Goal: Information Seeking & Learning: Learn about a topic

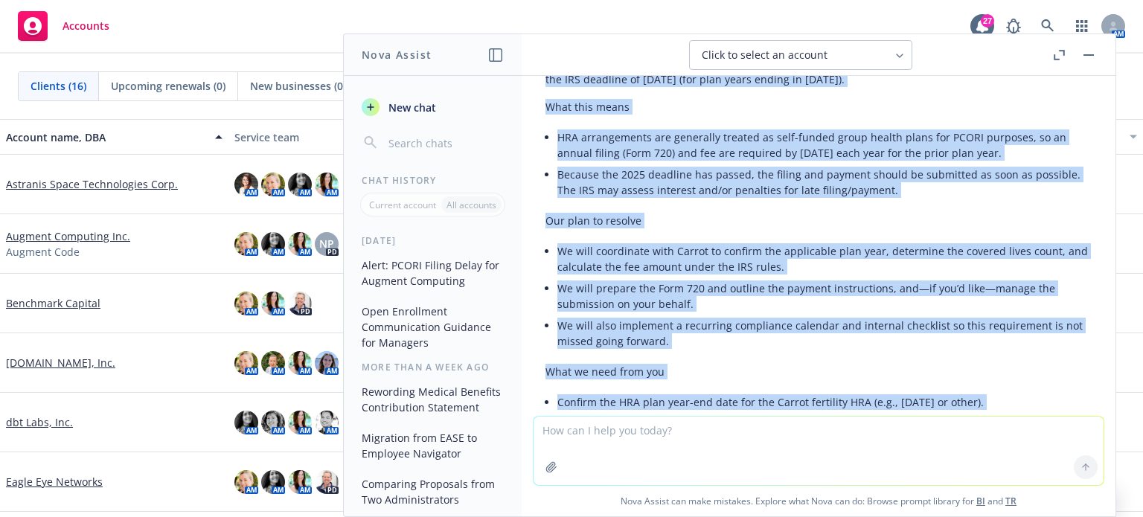
scroll to position [310, 0]
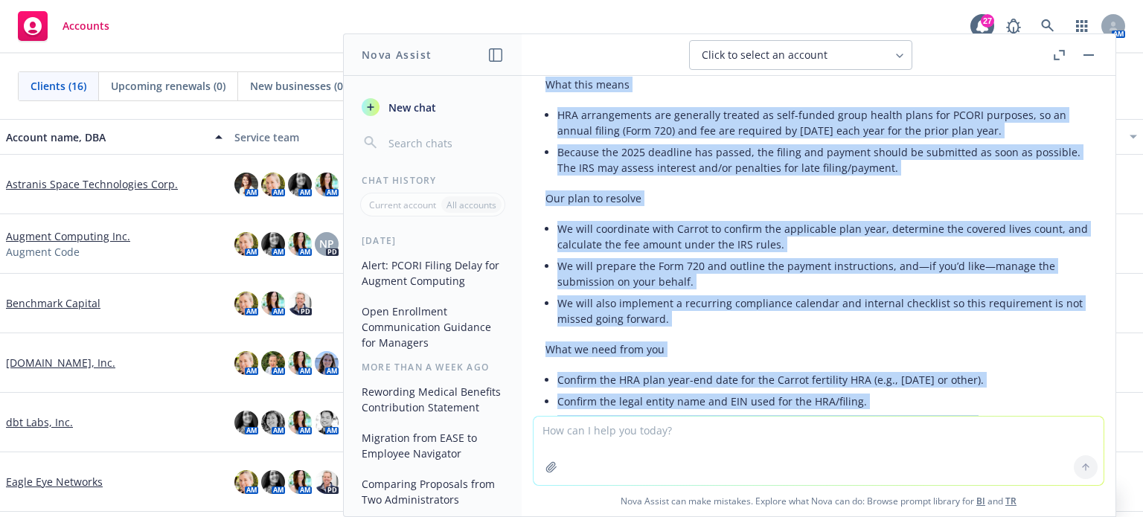
click at [926, 268] on li "We will prepare the Form 720 and outline the payment instructions, and—if you’d…" at bounding box center [824, 273] width 534 height 37
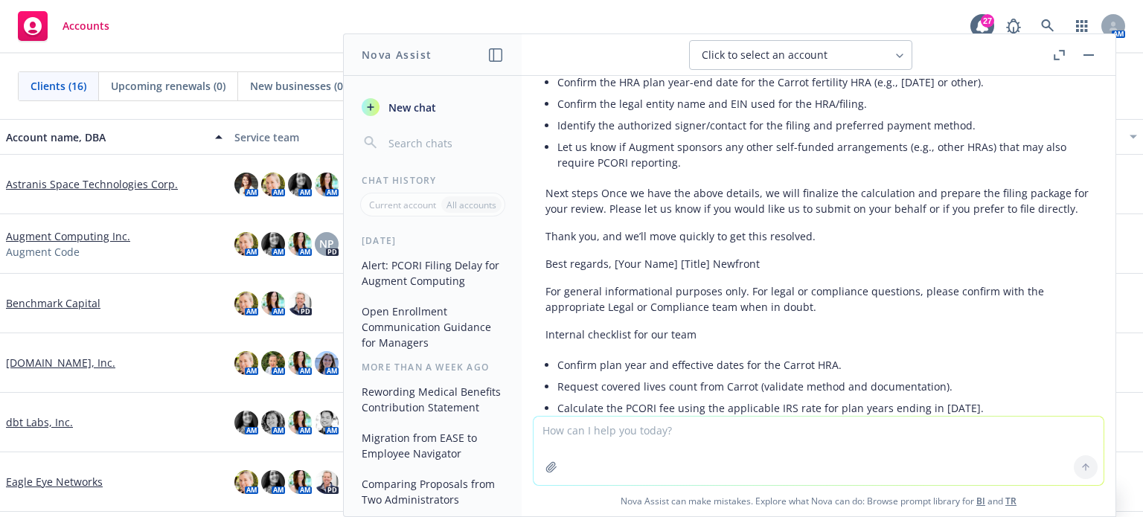
scroll to position [780, 0]
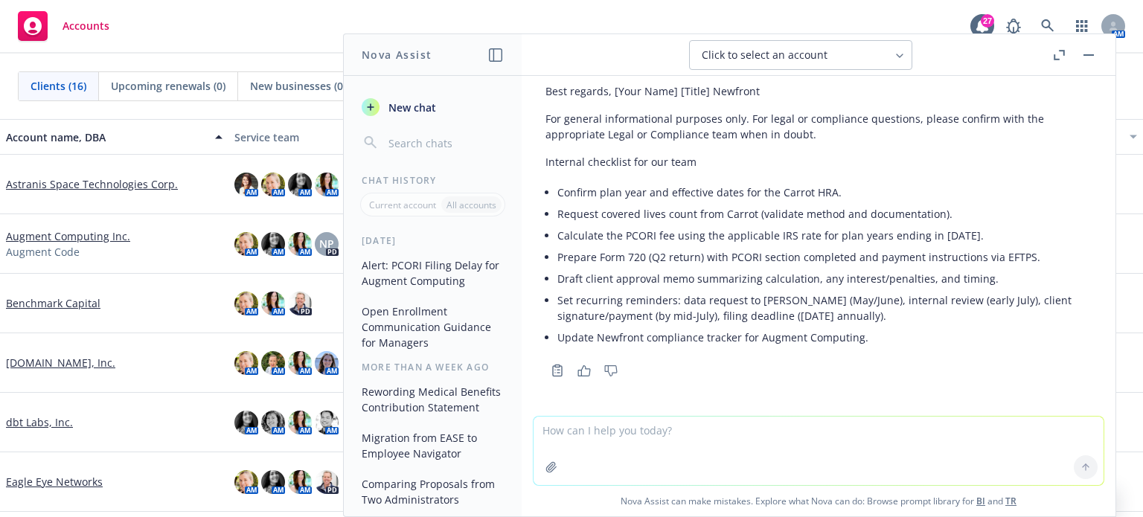
click at [599, 432] on textarea at bounding box center [819, 451] width 570 height 68
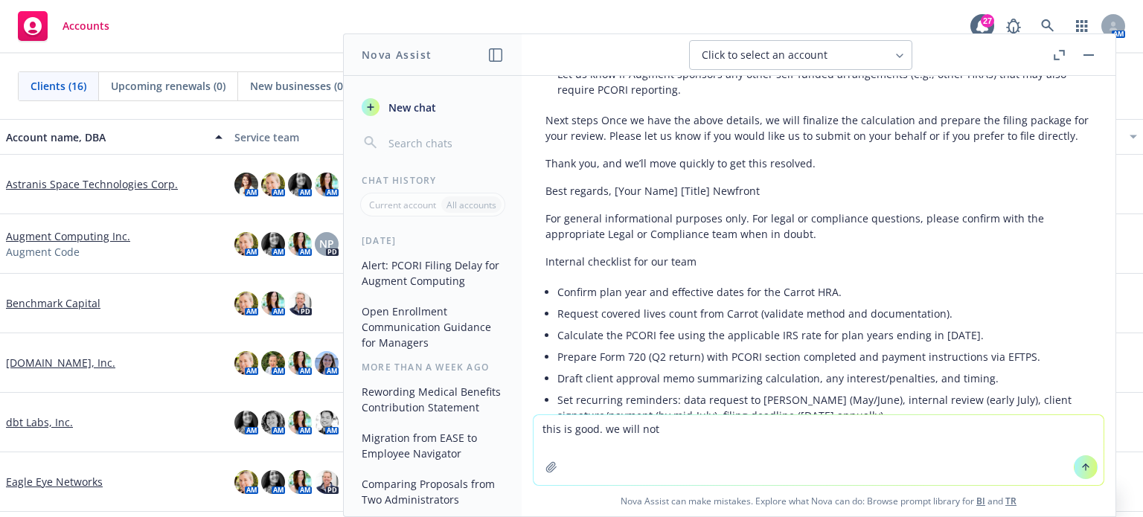
scroll to position [706, 0]
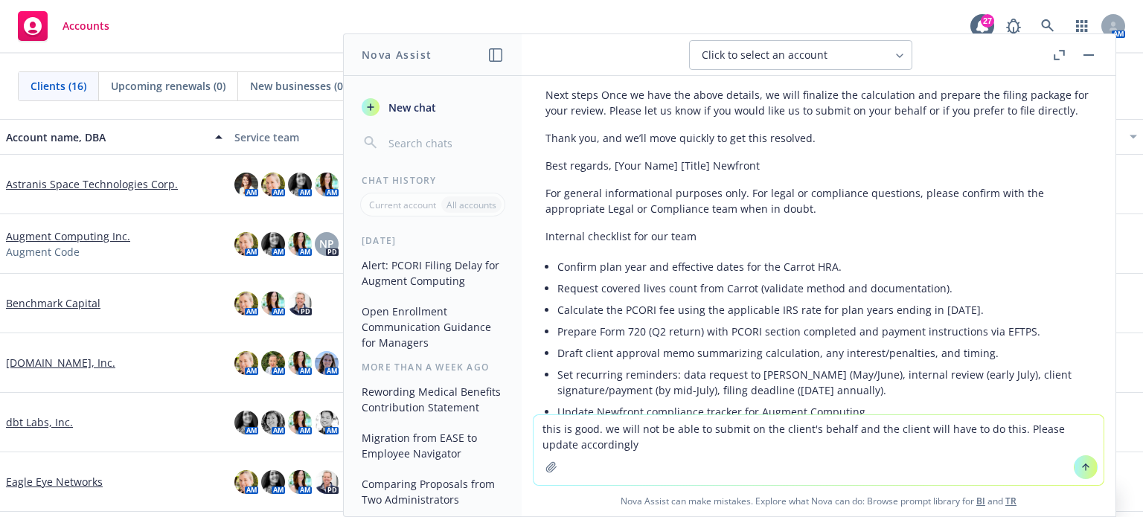
type textarea "this is good. we will not be able to submit on the client's behalf and the clie…"
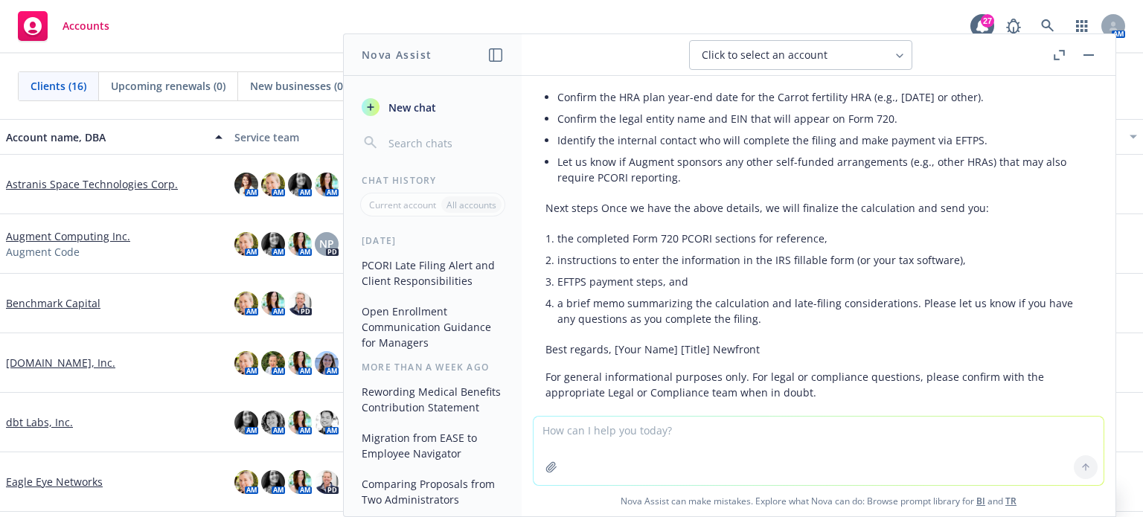
scroll to position [1684, 0]
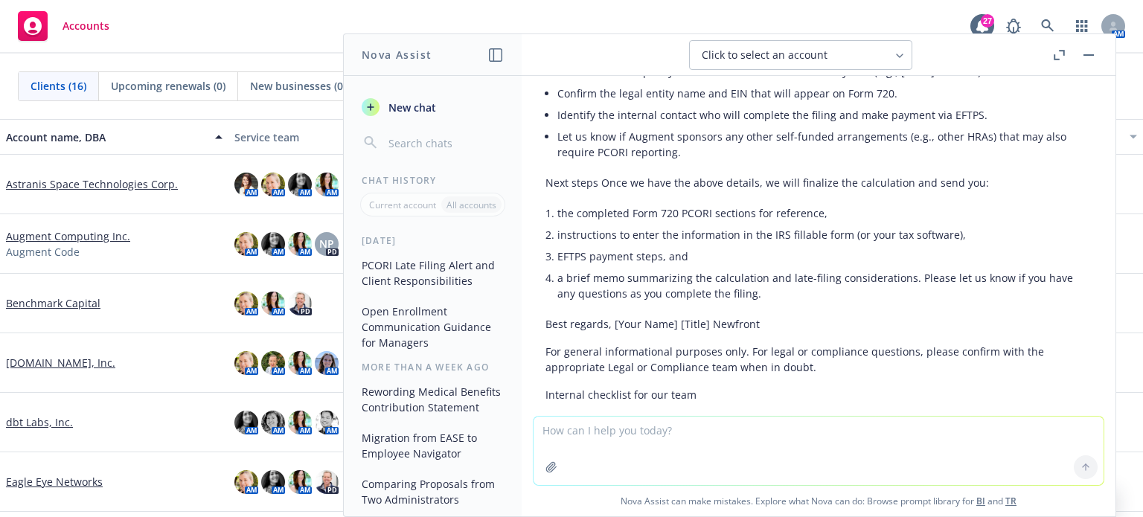
click at [892, 51] on button "Click to select an account" at bounding box center [800, 55] width 223 height 30
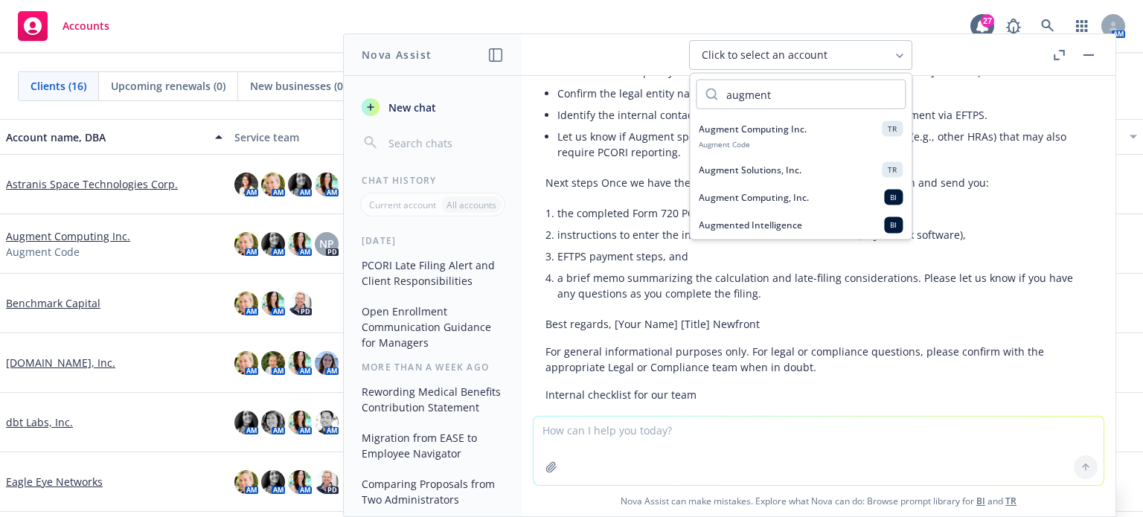
type input "augment"
click at [756, 127] on span "Augment Computing Inc." at bounding box center [753, 129] width 108 height 13
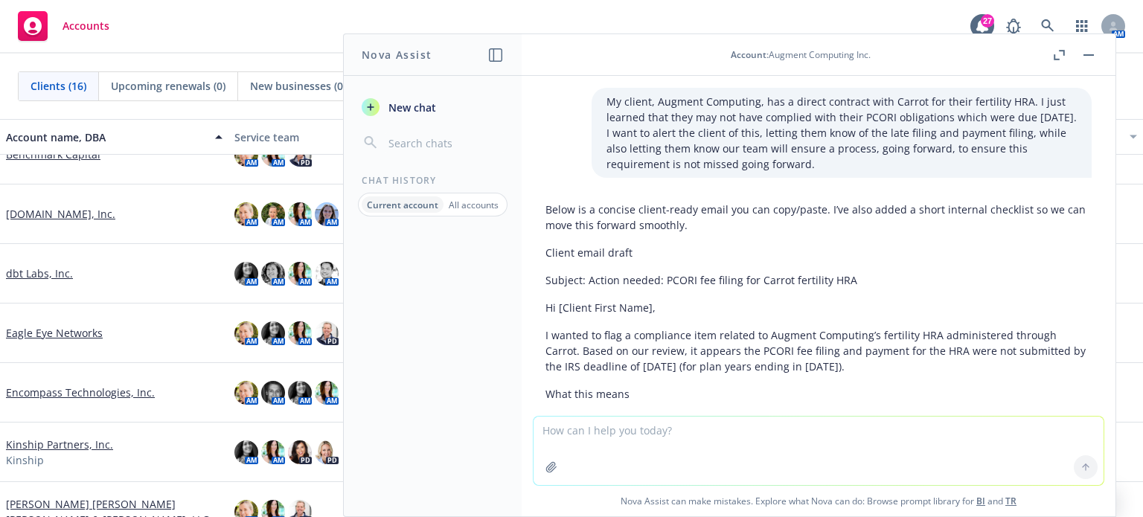
scroll to position [0, 0]
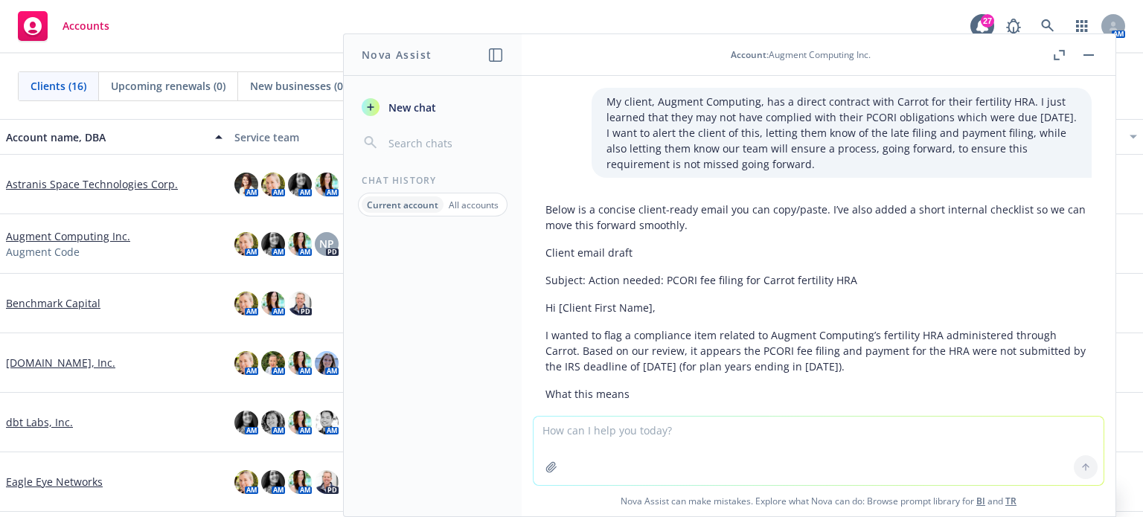
click at [417, 105] on span "New chat" at bounding box center [411, 108] width 51 height 16
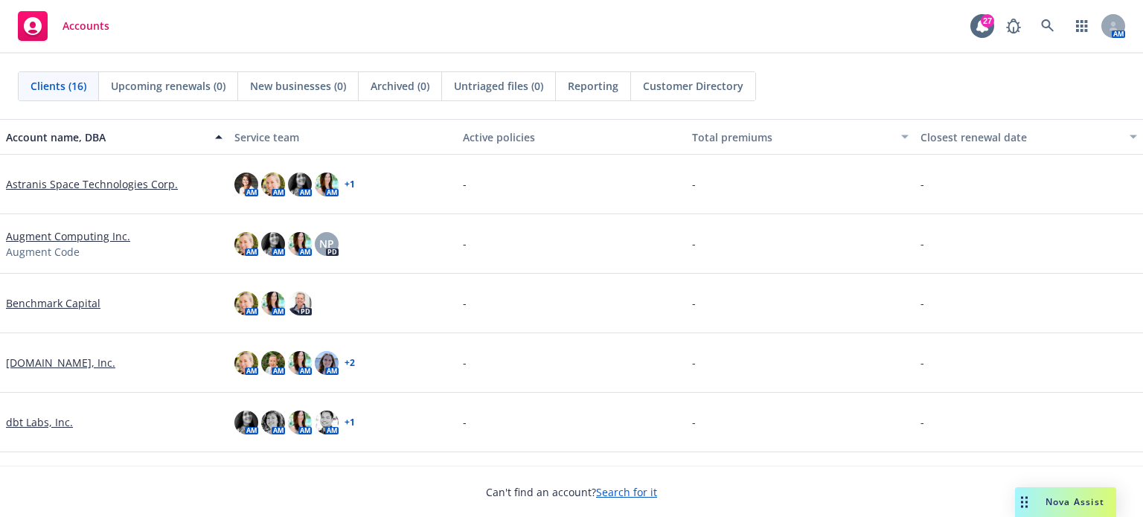
click at [51, 233] on link "Augment Computing Inc." at bounding box center [68, 236] width 124 height 16
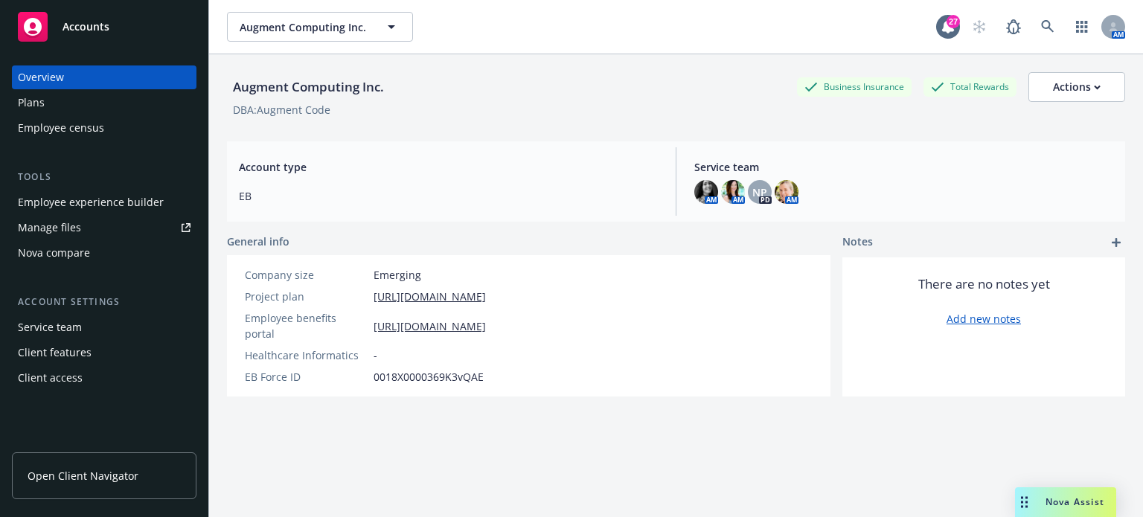
click at [1054, 499] on span "Nova Assist" at bounding box center [1075, 502] width 59 height 13
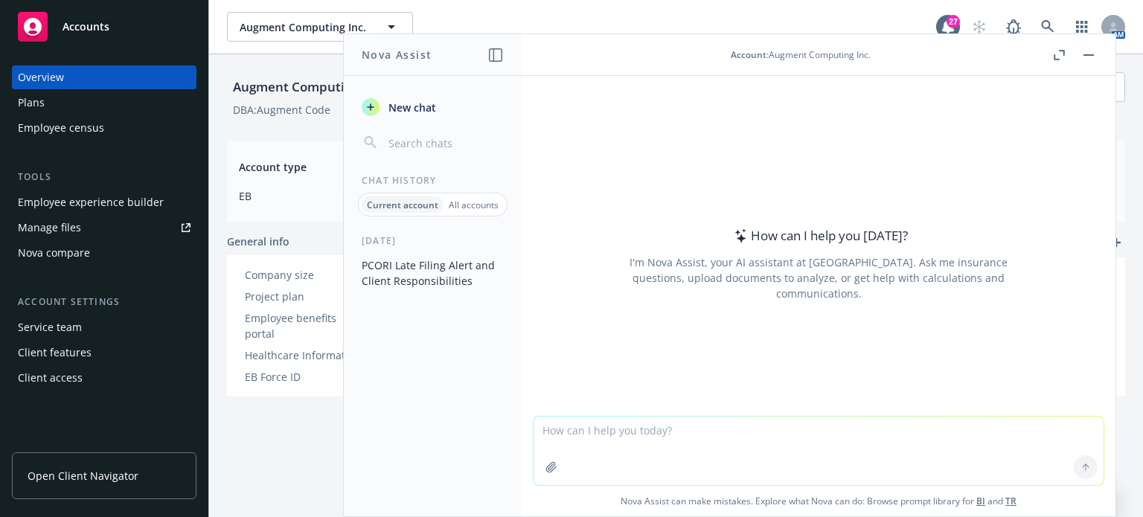
click at [399, 203] on p "Current account" at bounding box center [402, 205] width 71 height 13
click at [399, 270] on button "PCORI Late Filing Alert and Client Responsibilities" at bounding box center [433, 273] width 154 height 40
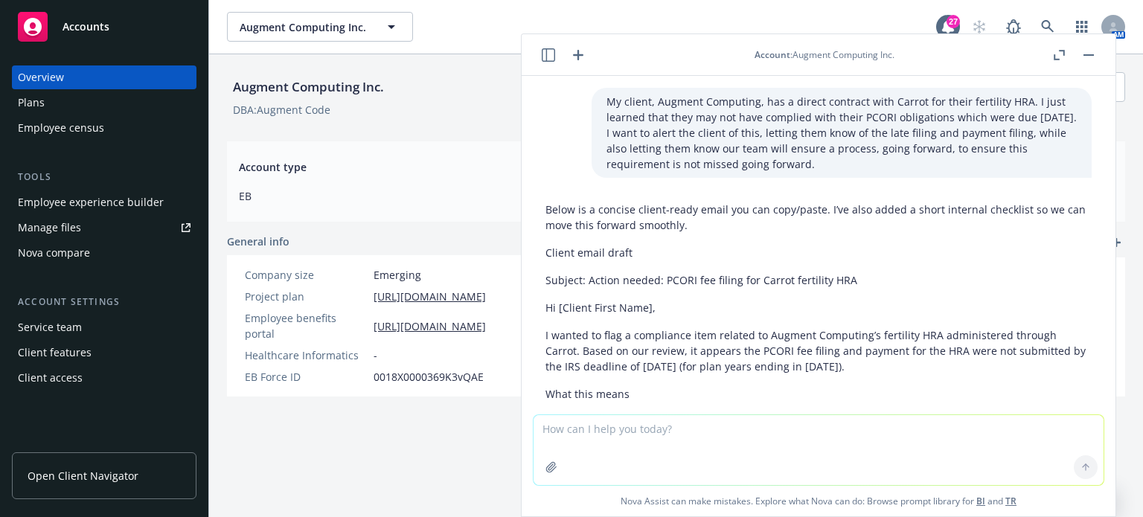
click at [48, 77] on div "Overview" at bounding box center [41, 77] width 46 height 24
click at [86, 470] on span "Open Client Navigator" at bounding box center [83, 476] width 111 height 16
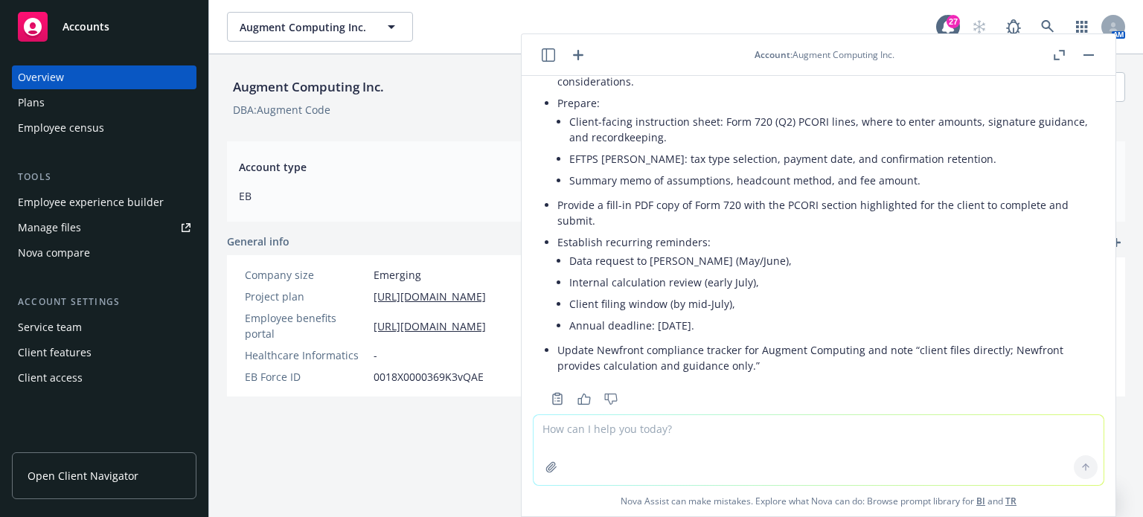
scroll to position [2132, 0]
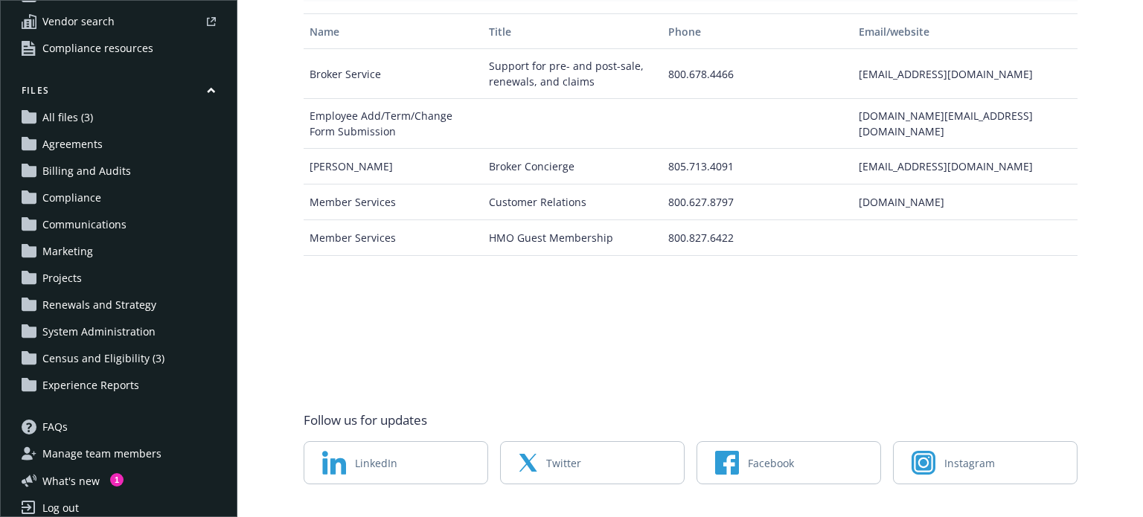
scroll to position [119, 0]
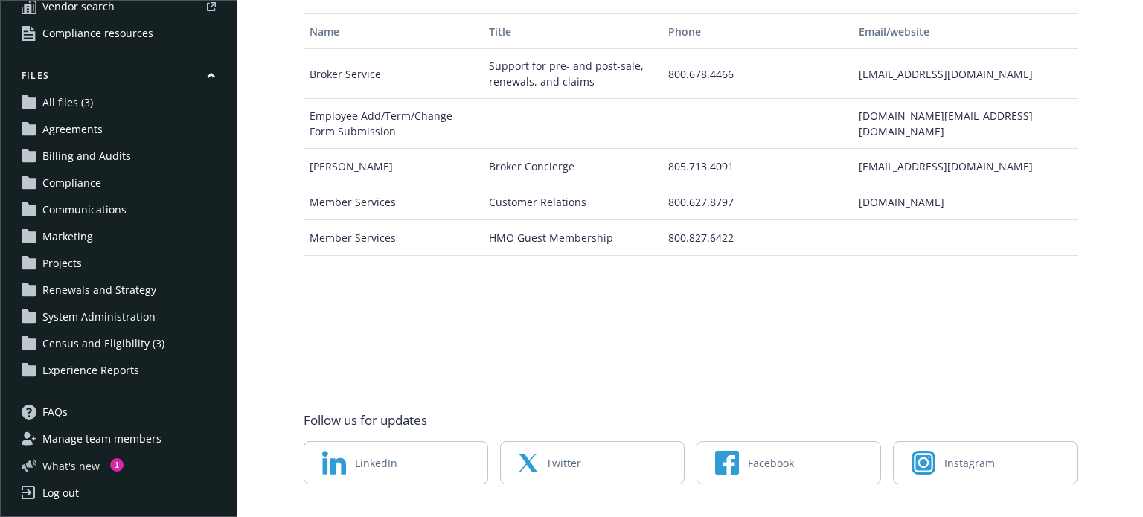
click at [71, 461] on span "What ' s new" at bounding box center [70, 466] width 57 height 16
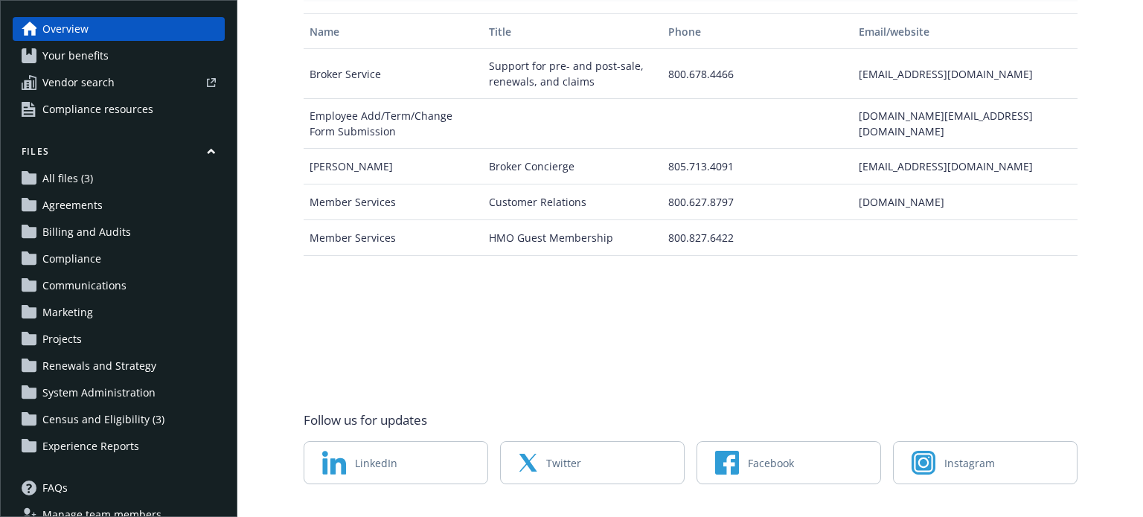
scroll to position [0, 0]
